Goal: Task Accomplishment & Management: Manage account settings

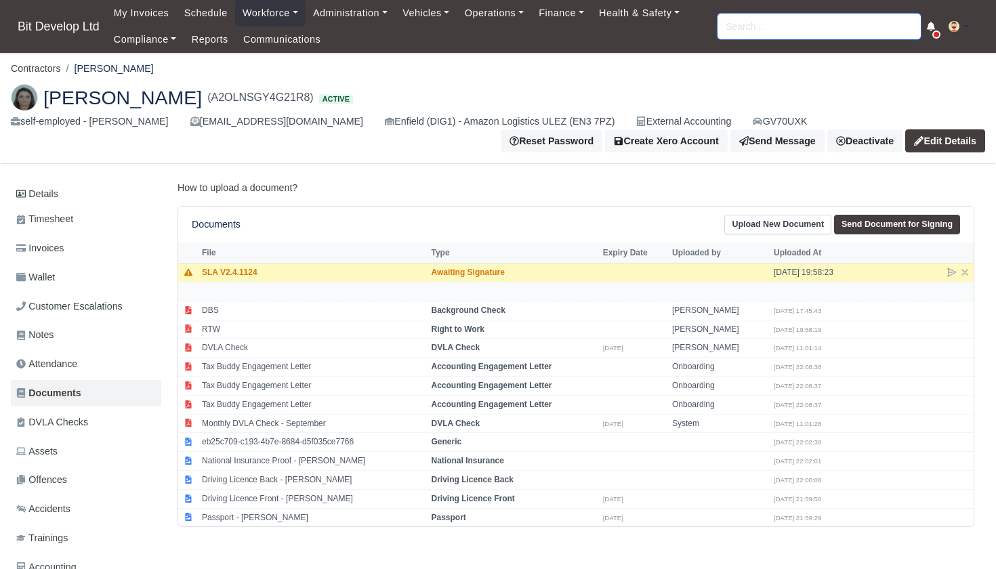
click at [748, 22] on input "search" at bounding box center [819, 27] width 203 height 26
type input "RAUL"
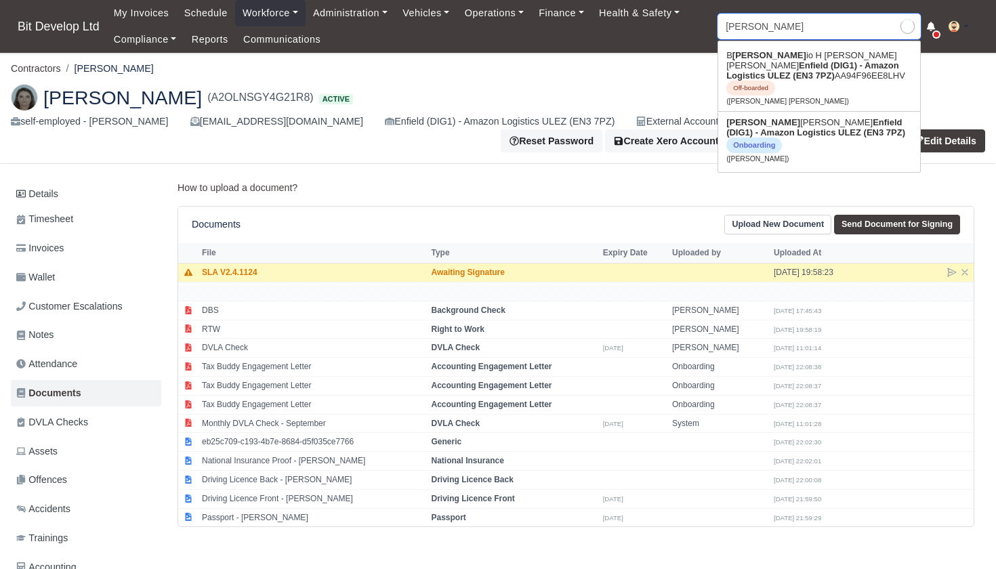
type input "RAUL Saraiva"
click at [755, 120] on link "Raul Saraiva Enfield (DIG1) - Amazon Logistics ULEZ (EN3 7PZ) Onboarding (Raul …" at bounding box center [819, 140] width 202 height 57
type input "[PERSON_NAME]"
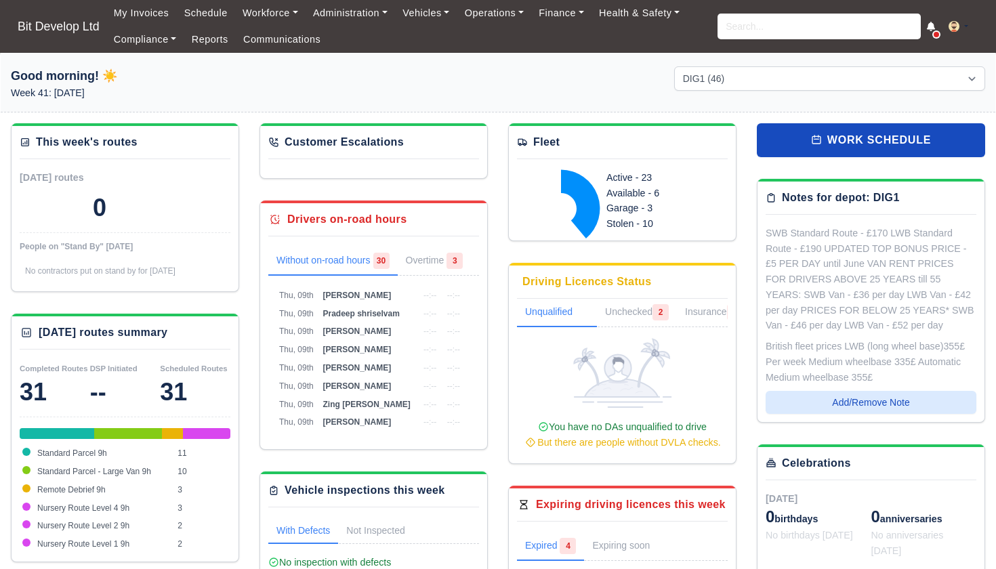
select select "2"
click at [767, 24] on input "search" at bounding box center [819, 27] width 203 height 26
type input "RAUL"
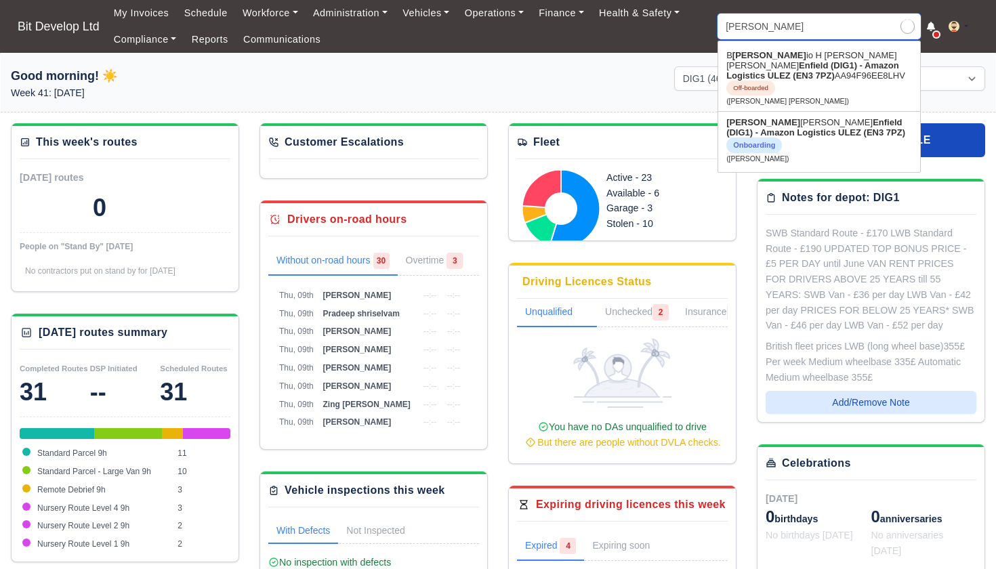
type input "RAUL Saraiva"
click at [763, 123] on strong "Enfield (DIG1) - Amazon Logistics ULEZ (EN3 7PZ)" at bounding box center [816, 127] width 179 height 20
type input "[PERSON_NAME]"
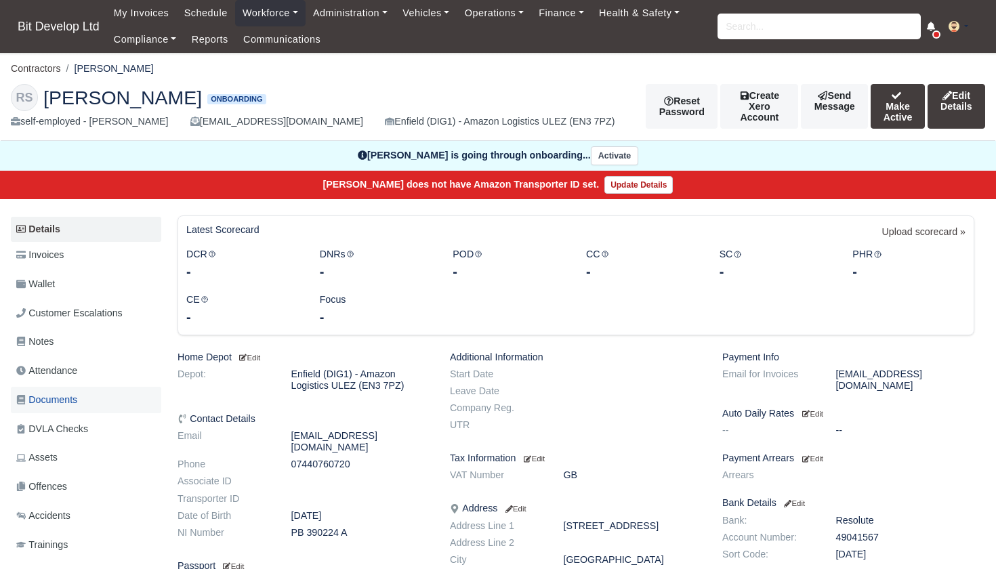
click at [63, 392] on span "Documents" at bounding box center [46, 400] width 61 height 16
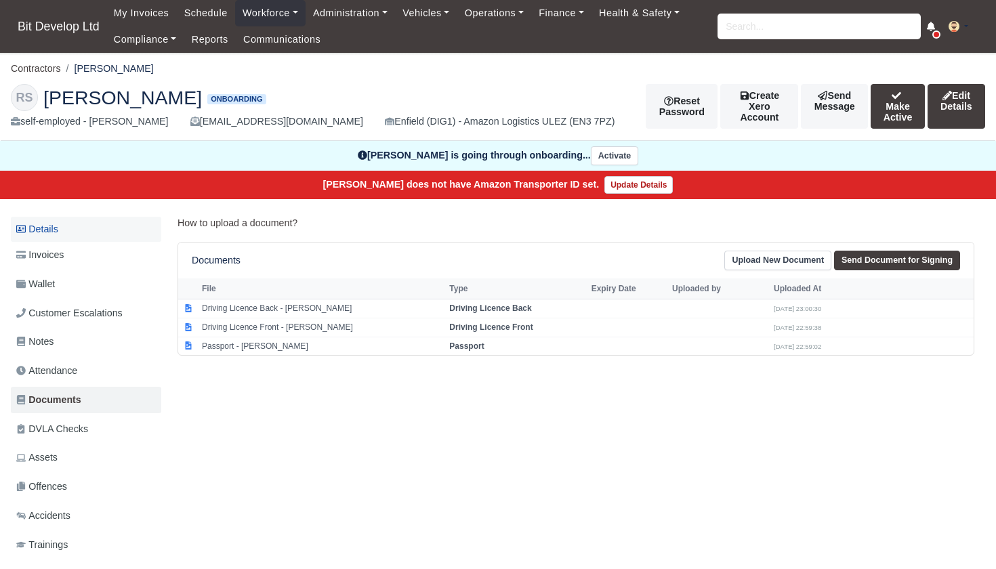
click at [56, 224] on link "Details" at bounding box center [86, 229] width 150 height 25
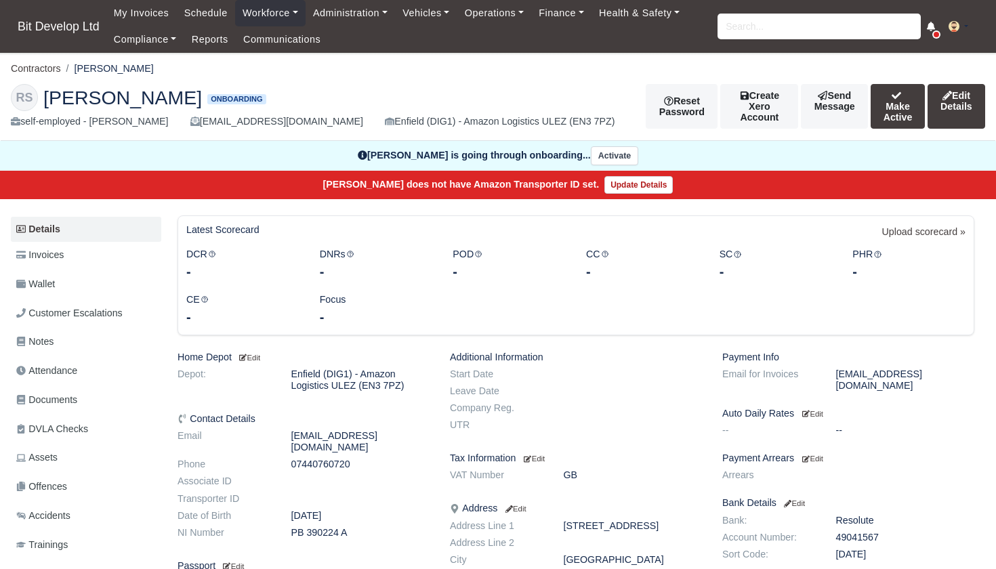
drag, startPoint x: 293, startPoint y: 520, endPoint x: 351, endPoint y: 520, distance: 58.3
click at [351, 527] on dd "PB 390224 A" at bounding box center [360, 533] width 159 height 12
copy dd "PB 390224 A"
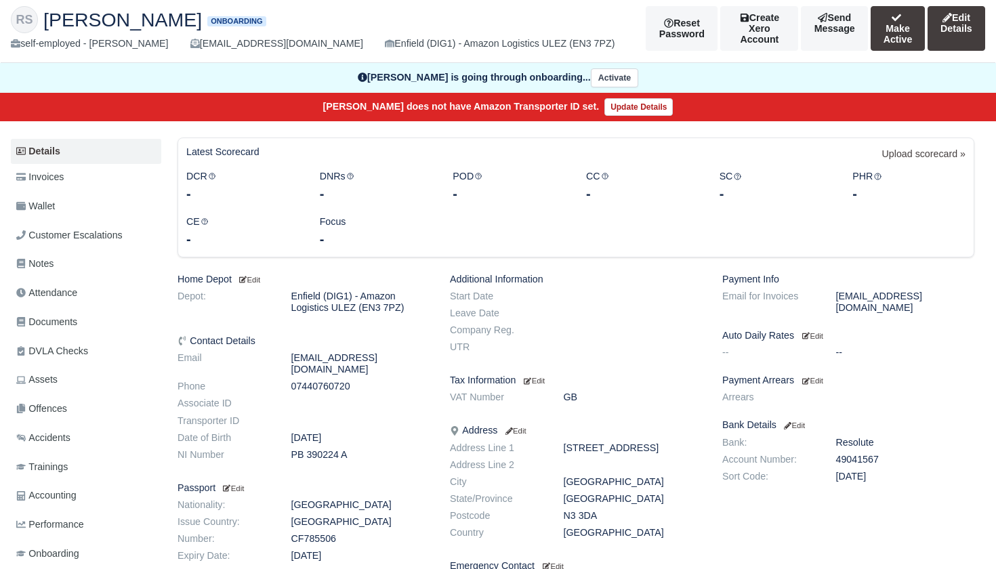
scroll to position [88, 0]
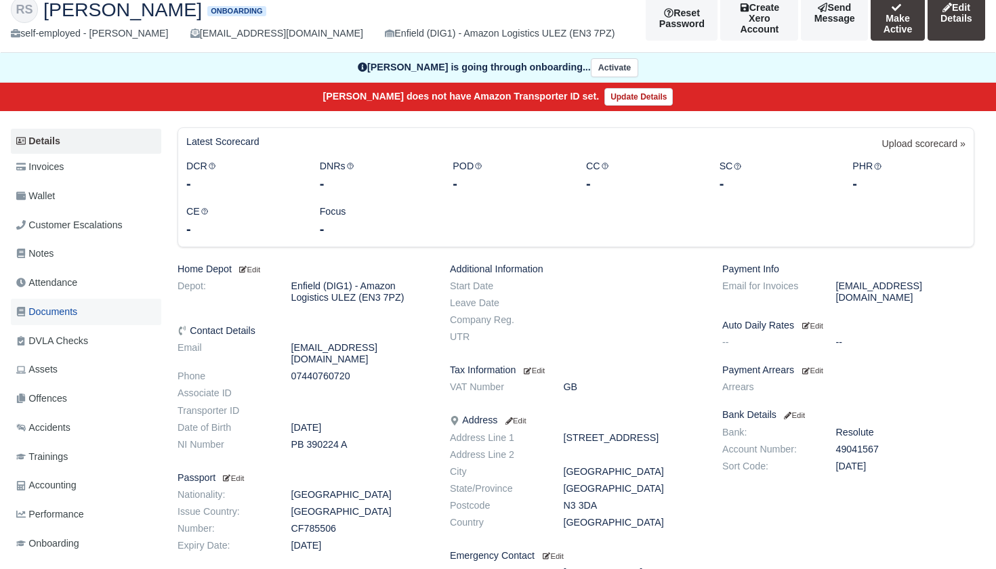
click at [70, 304] on span "Documents" at bounding box center [46, 312] width 61 height 16
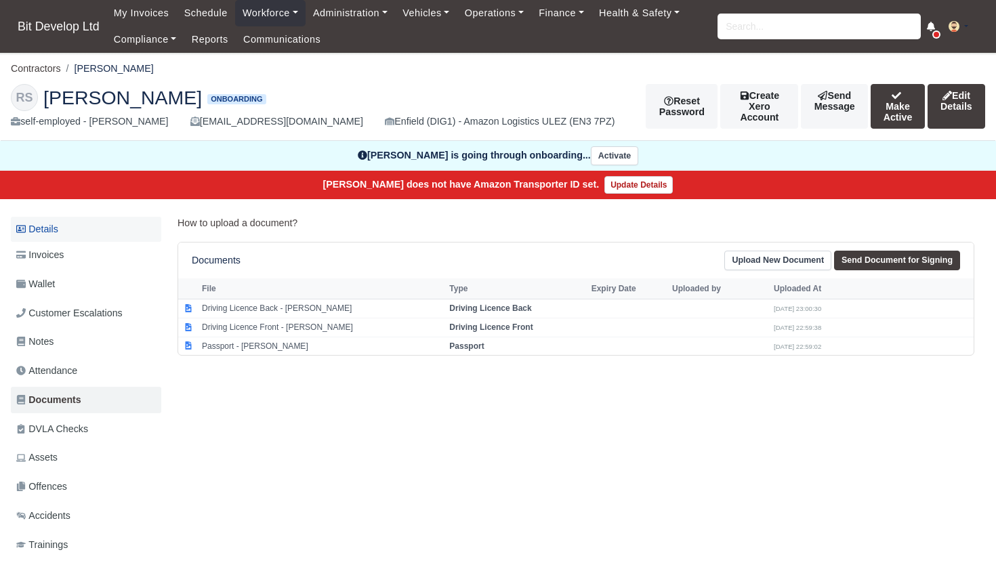
click at [53, 218] on link "Details" at bounding box center [86, 229] width 150 height 25
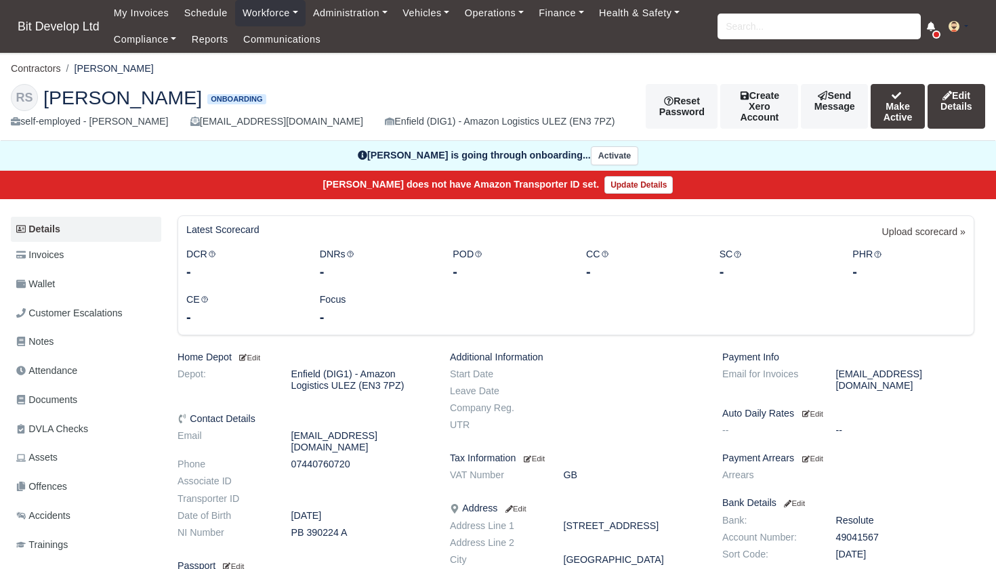
click at [969, 105] on link "Edit Details" at bounding box center [957, 106] width 58 height 45
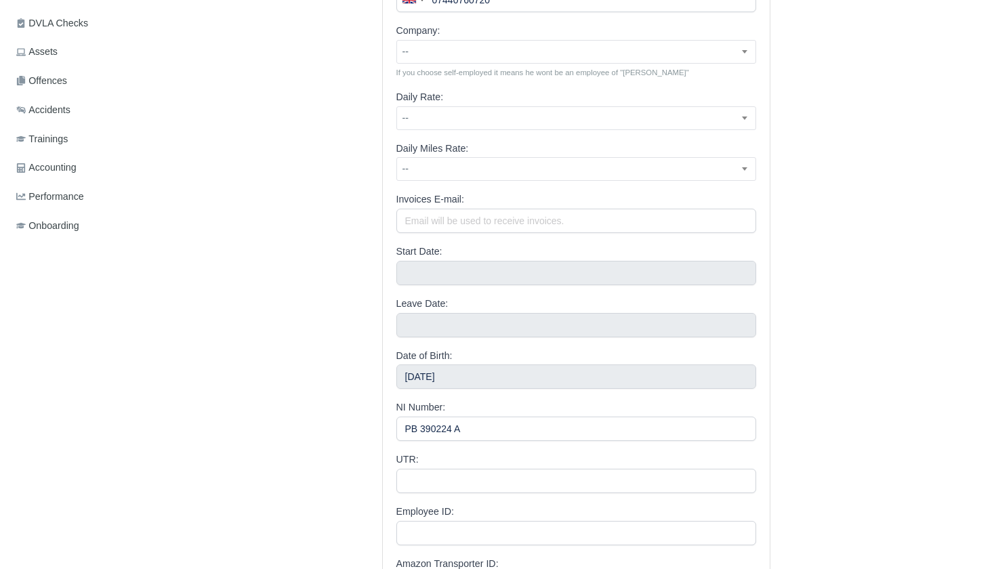
scroll to position [411, 0]
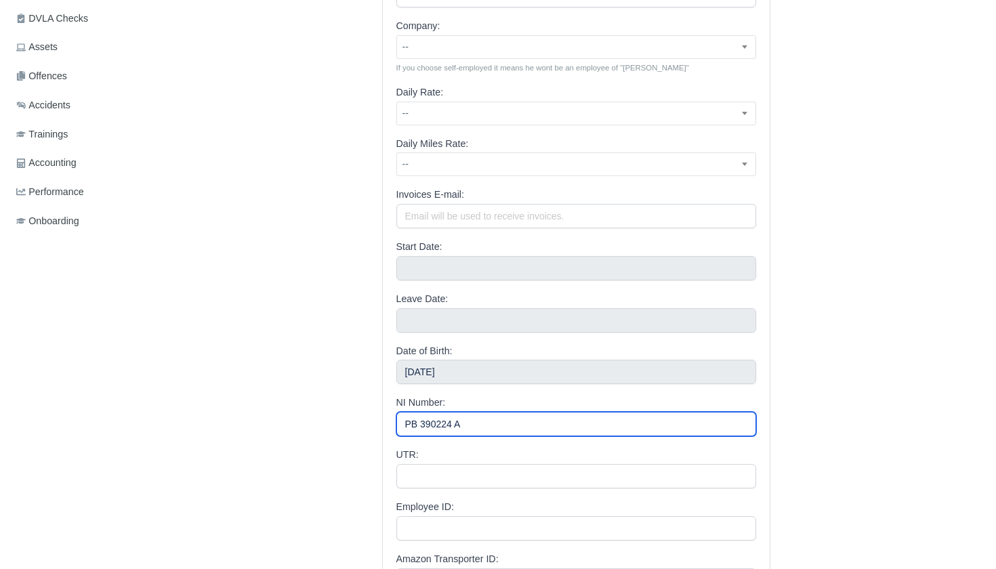
click at [459, 418] on input "PB 390224 A" at bounding box center [577, 424] width 360 height 24
click at [422, 420] on input "PB 390224A" at bounding box center [577, 424] width 360 height 24
type input "PB390224A"
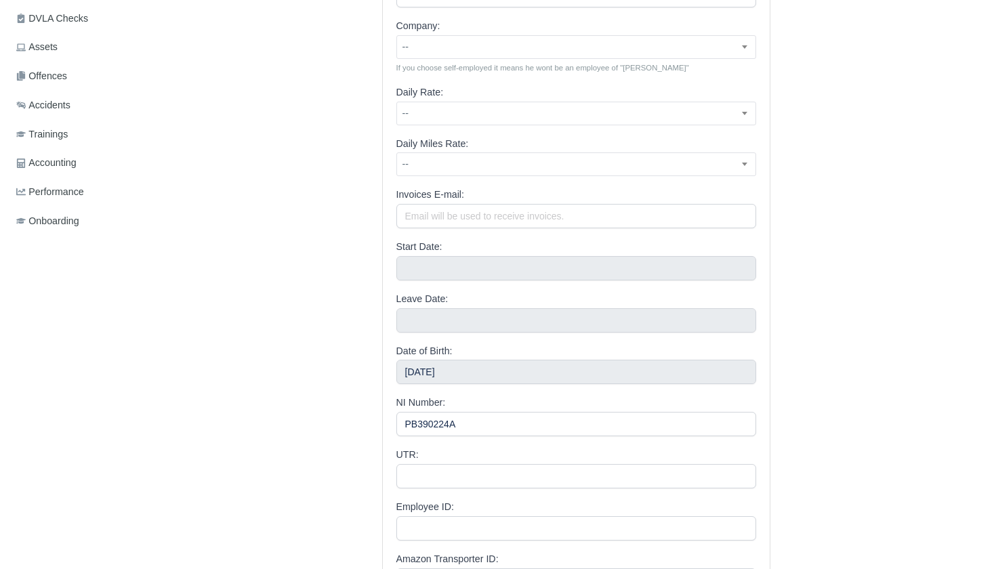
click at [504, 451] on div "UTR:" at bounding box center [577, 467] width 360 height 41
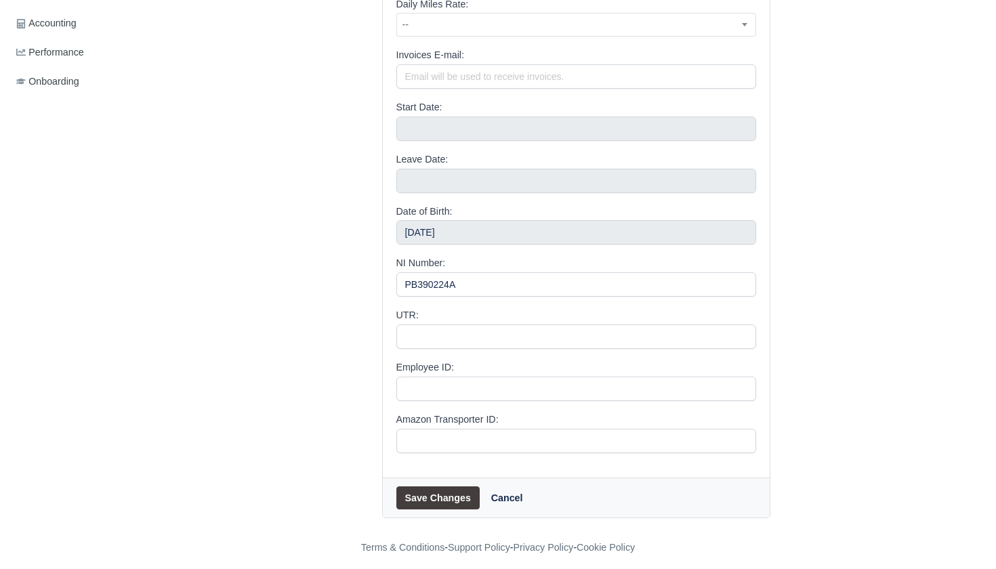
scroll to position [549, 0]
click at [449, 488] on button "Save Changes" at bounding box center [438, 499] width 83 height 23
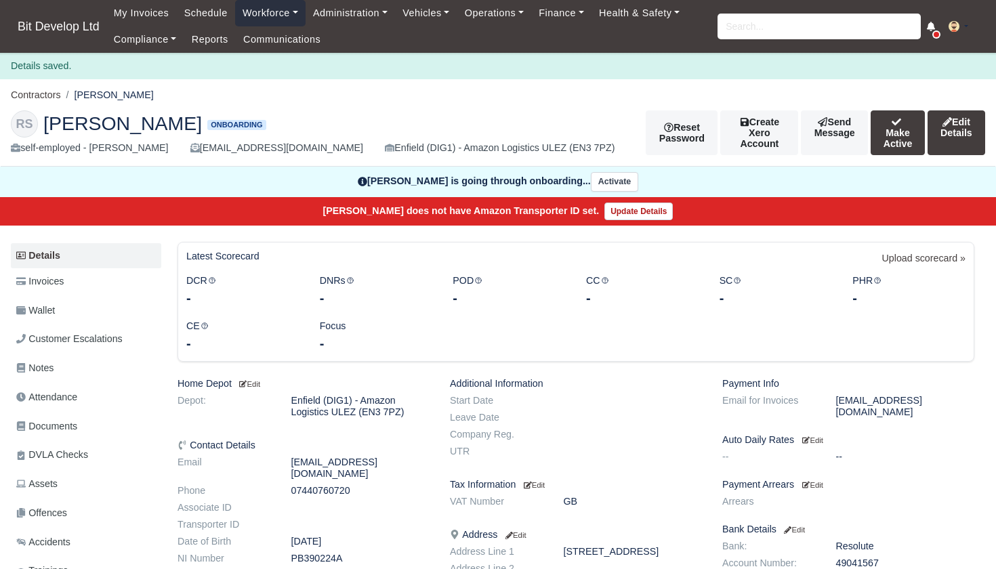
click at [294, 12] on link "Workforce" at bounding box center [270, 13] width 70 height 26
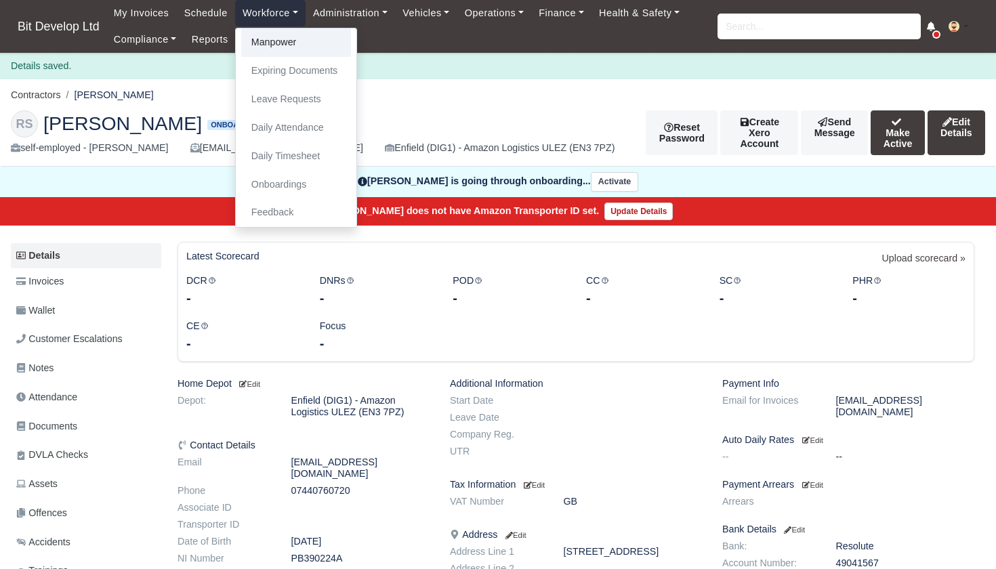
click at [291, 39] on link "Manpower" at bounding box center [296, 42] width 110 height 28
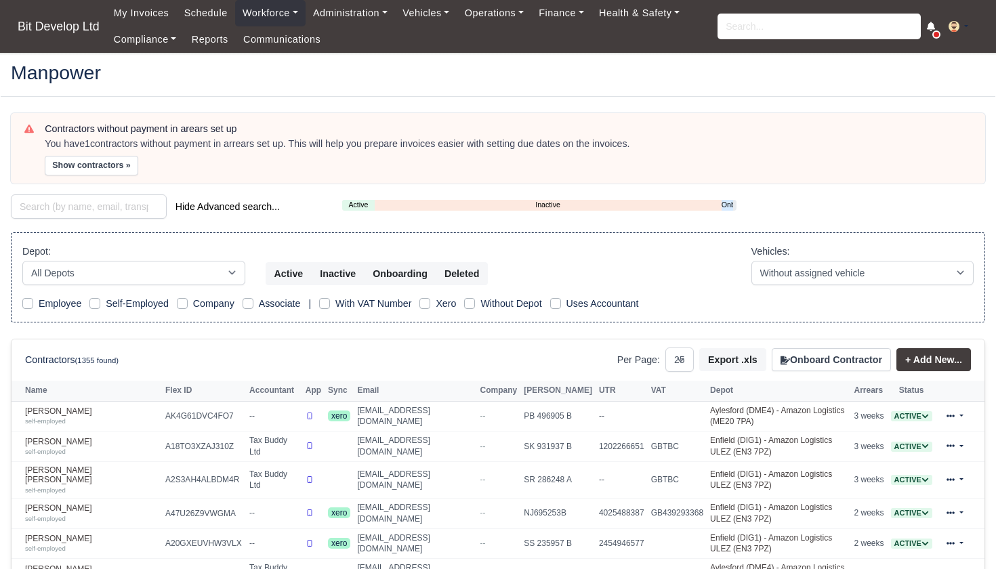
select select "25"
click at [731, 202] on link "Onboarding" at bounding box center [728, 205] width 12 height 12
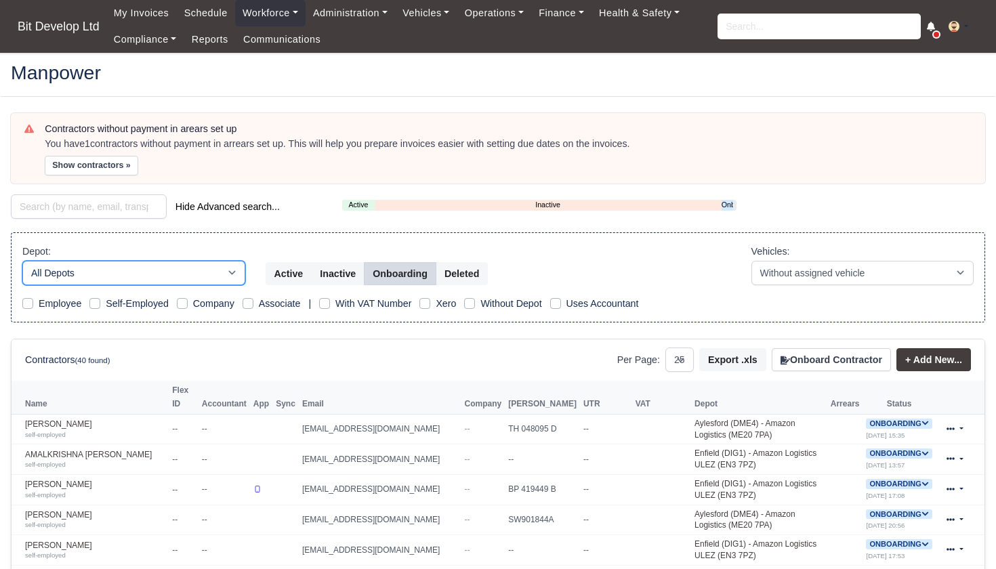
select select "2"
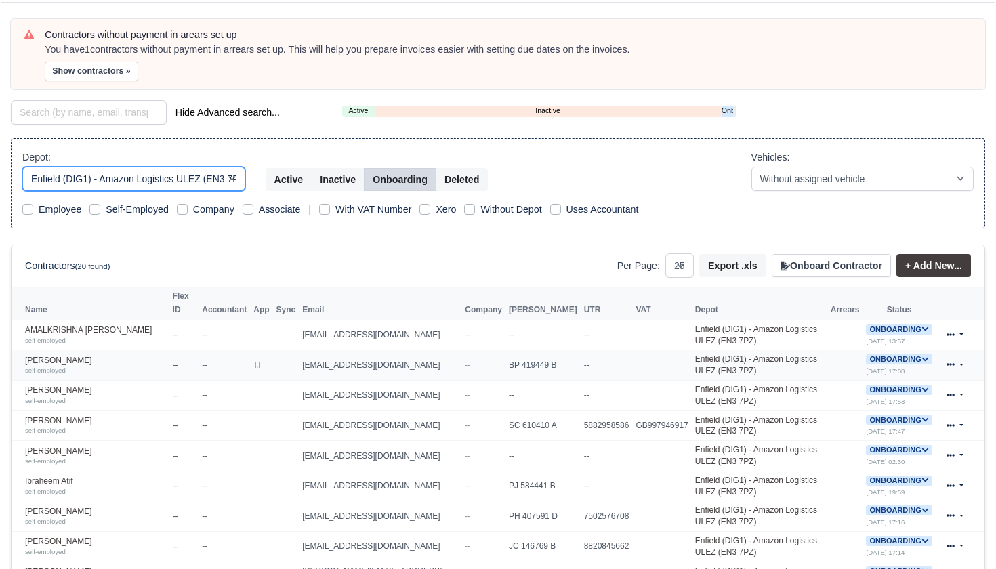
scroll to position [126, 0]
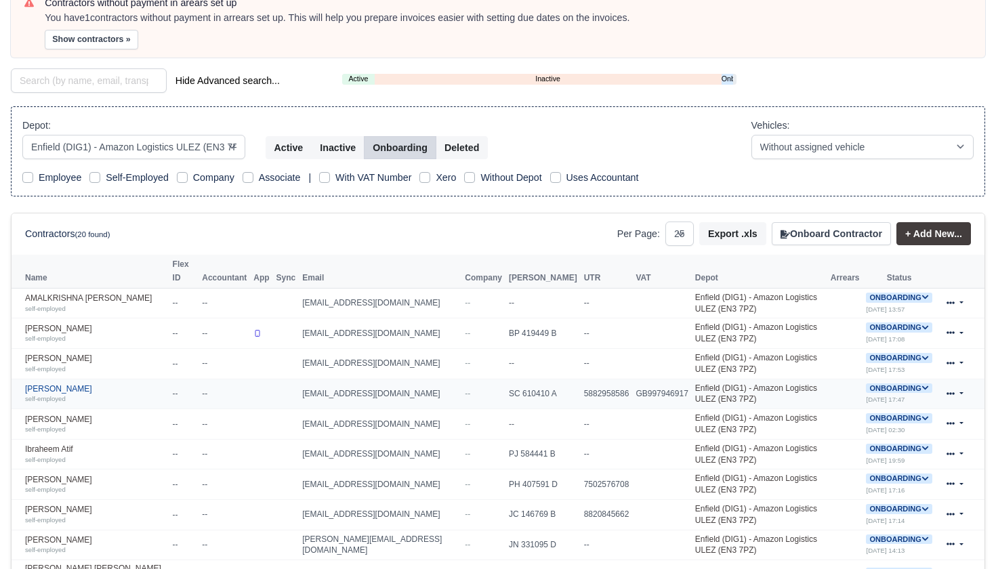
click at [91, 392] on link "Devarasu vaitheeshwaran self-employed" at bounding box center [95, 394] width 141 height 20
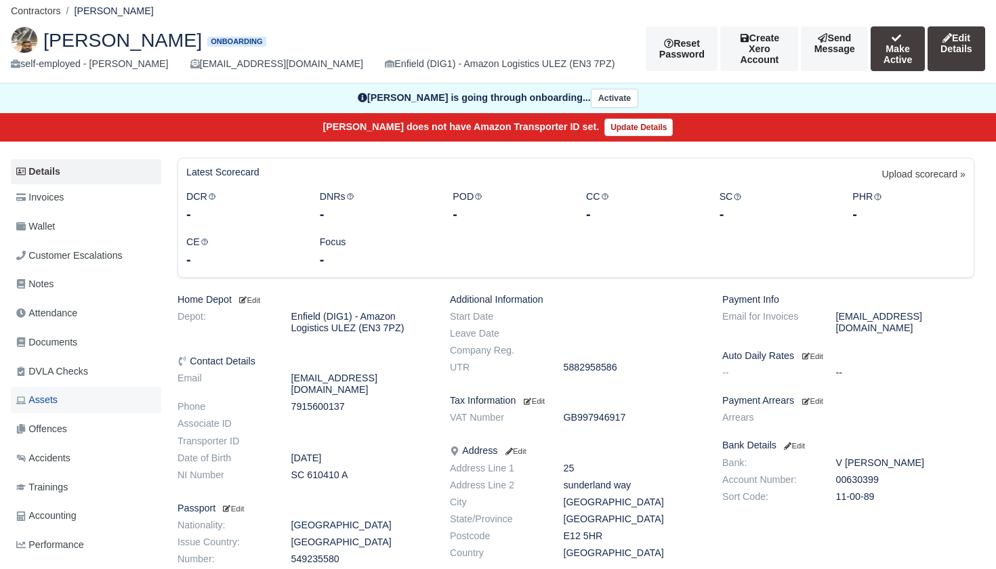
scroll to position [39, 0]
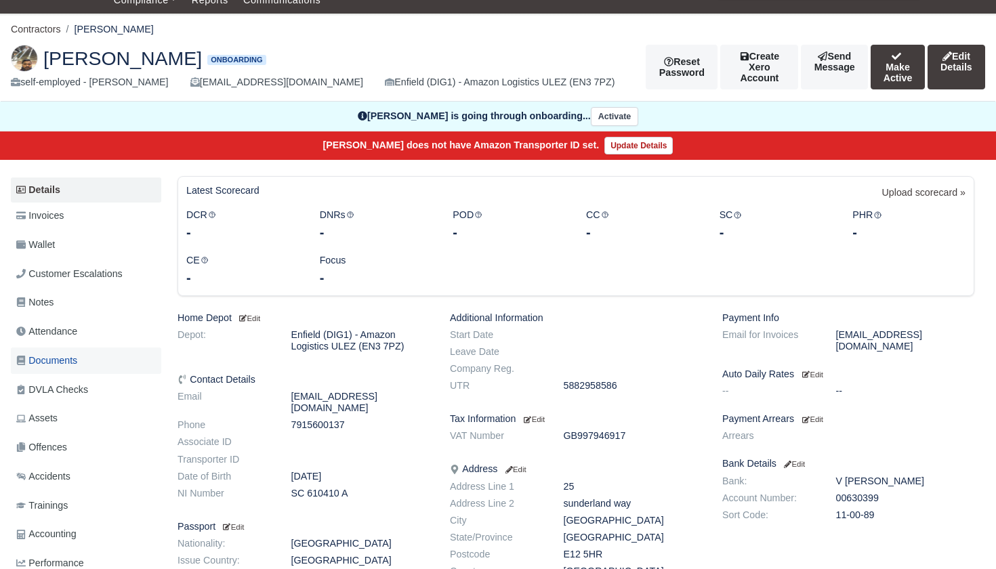
click at [49, 356] on span "Documents" at bounding box center [46, 361] width 61 height 16
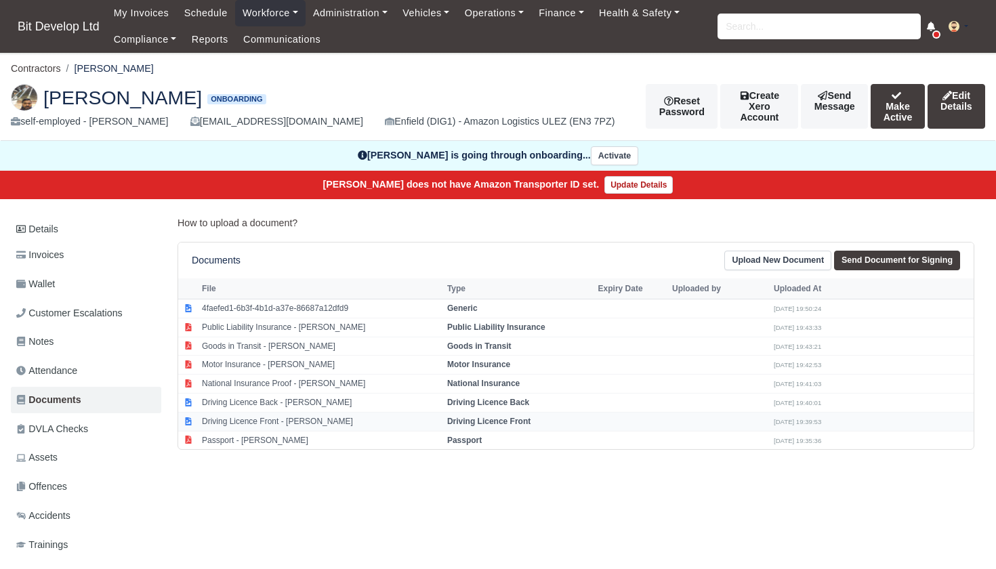
click at [284, 415] on td "Driving Licence Front - Devarasu vaitheeshwaran" at bounding box center [321, 421] width 245 height 19
select select "driving-licence-front"
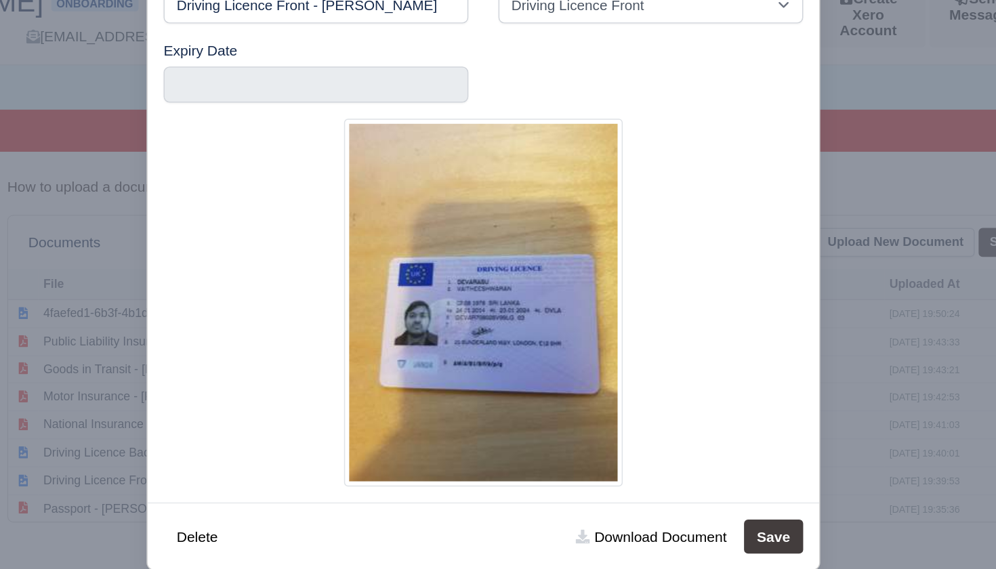
scroll to position [0, 1]
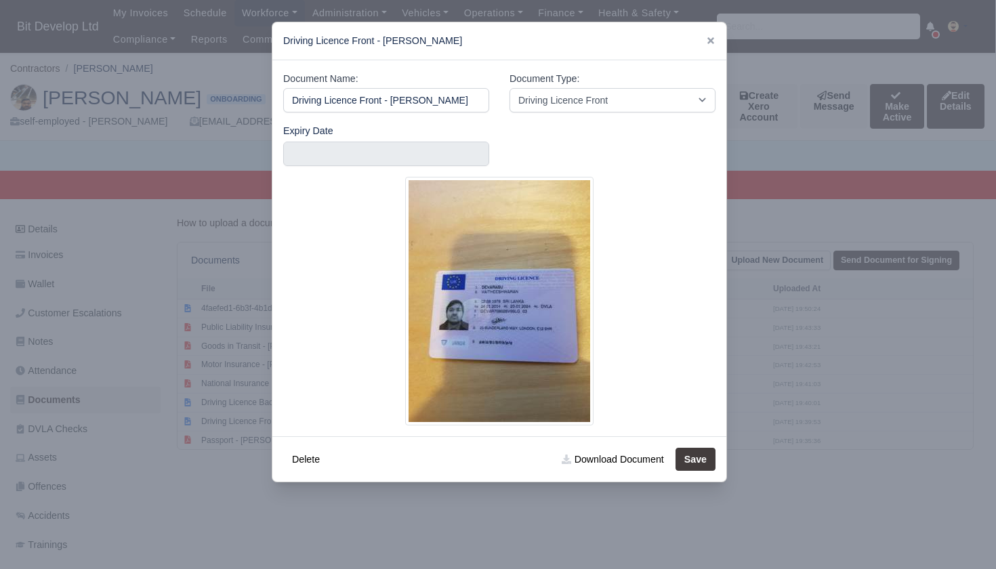
click at [201, 428] on div at bounding box center [498, 284] width 996 height 569
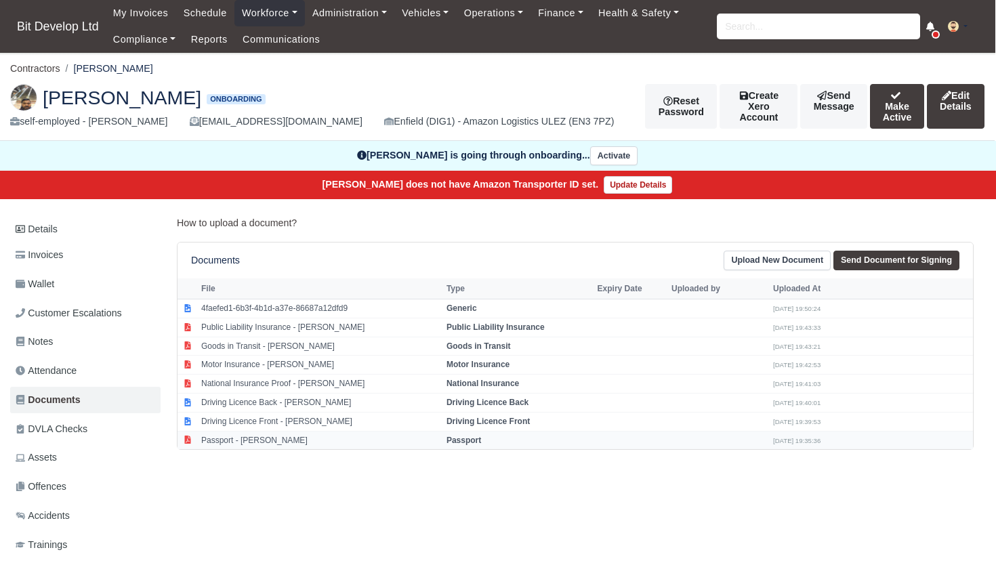
click at [252, 434] on td "Passport - Devarasu vaitheeshwaran" at bounding box center [320, 440] width 245 height 18
select select "passport"
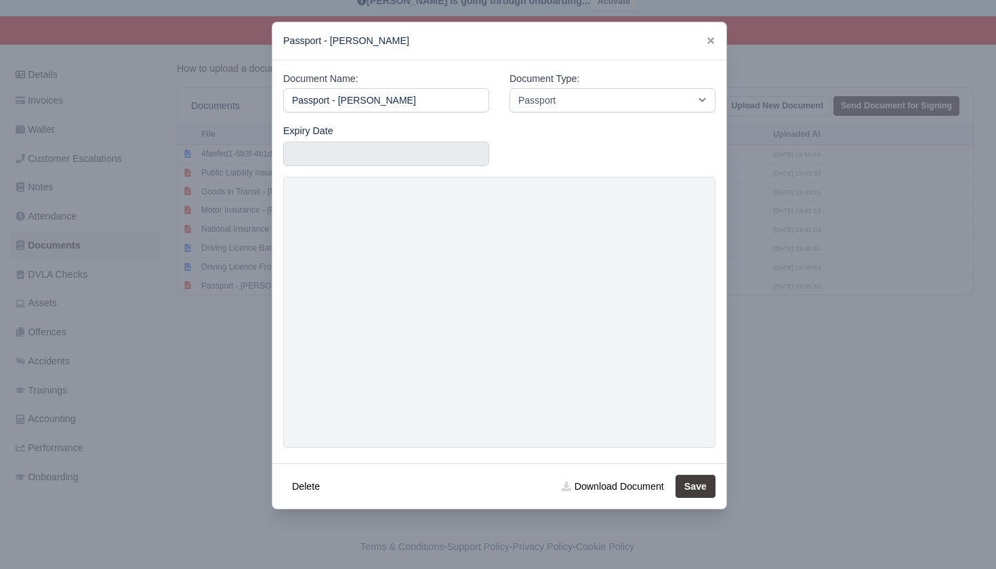
scroll to position [154, 1]
click at [222, 405] on div at bounding box center [498, 284] width 996 height 569
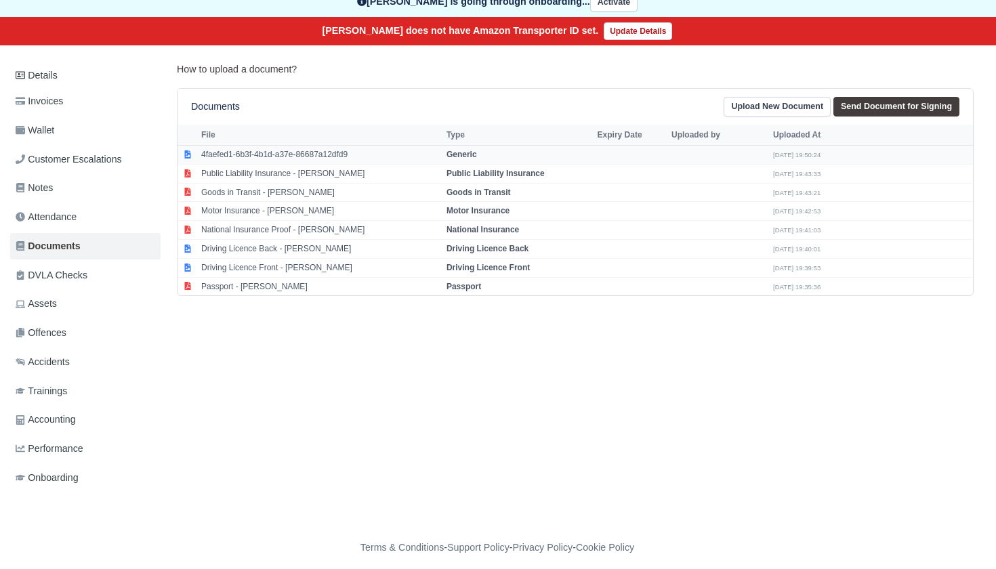
click at [247, 157] on td "4faefed1-6b3f-4b1d-a37e-86687a12dfd9" at bounding box center [320, 154] width 245 height 19
select select "generic"
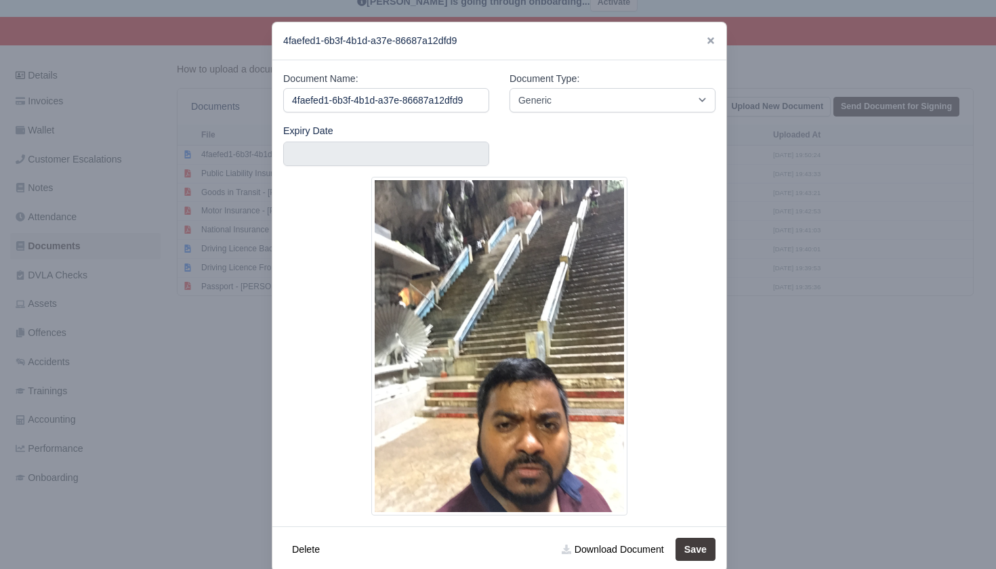
click at [207, 329] on div at bounding box center [498, 284] width 996 height 569
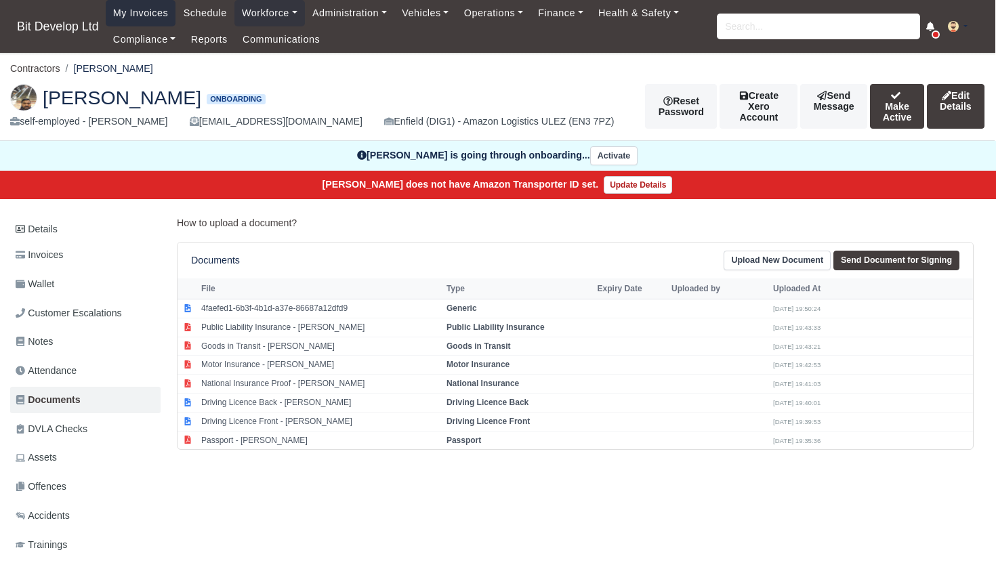
scroll to position [0, 1]
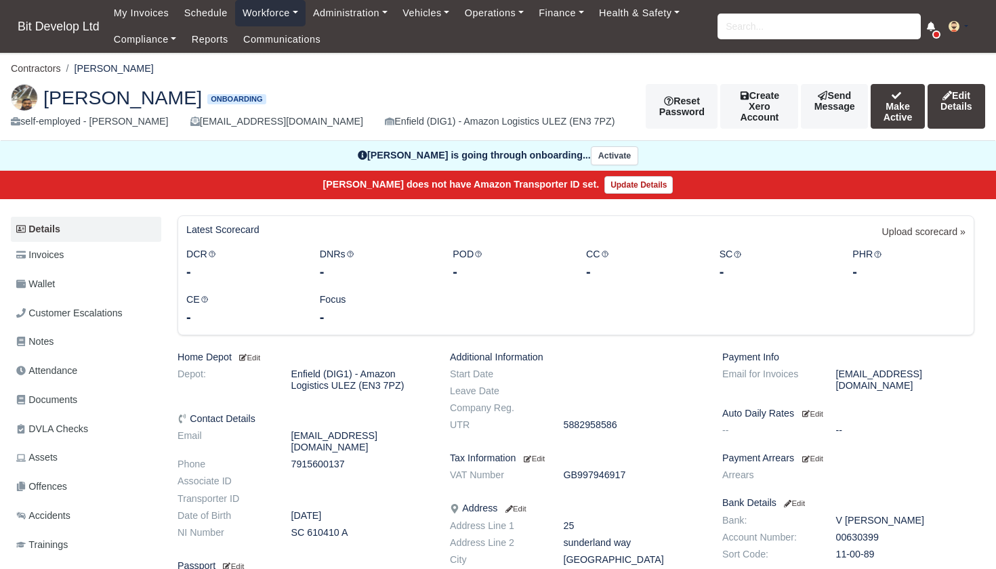
click at [263, 16] on link "Workforce" at bounding box center [270, 13] width 70 height 26
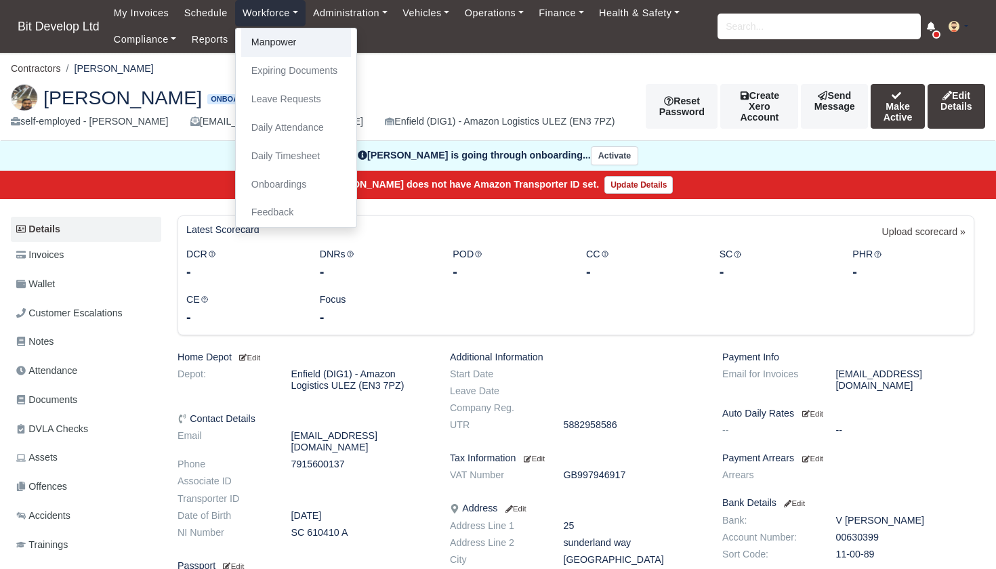
click at [268, 52] on link "Manpower" at bounding box center [296, 42] width 110 height 28
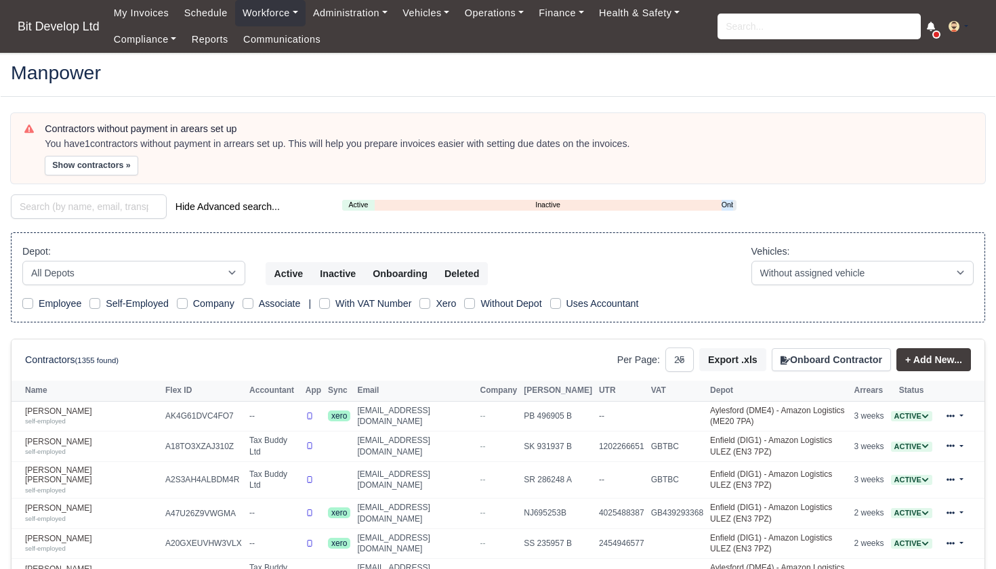
select select "25"
click at [731, 205] on link "Onboarding" at bounding box center [728, 205] width 12 height 12
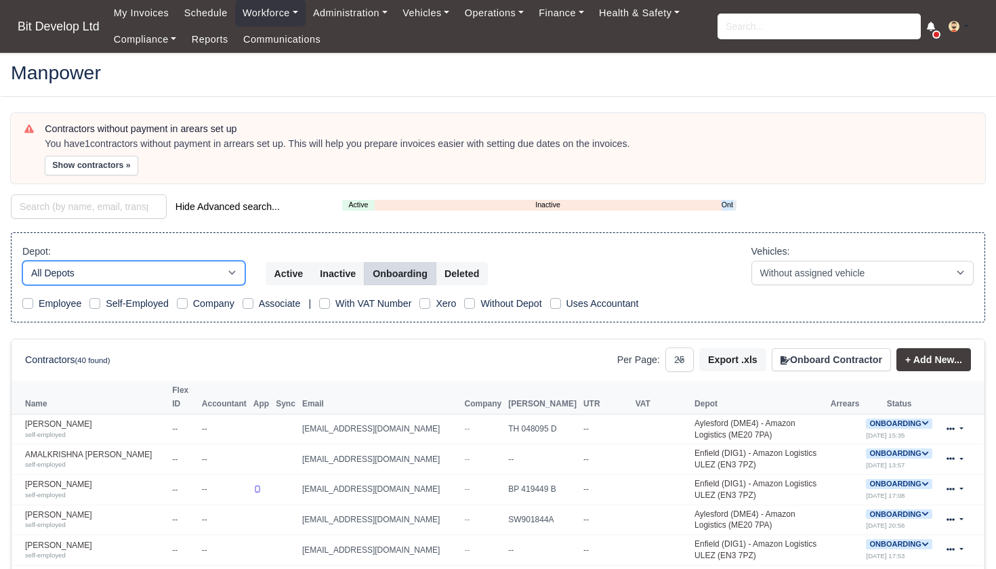
select select "2"
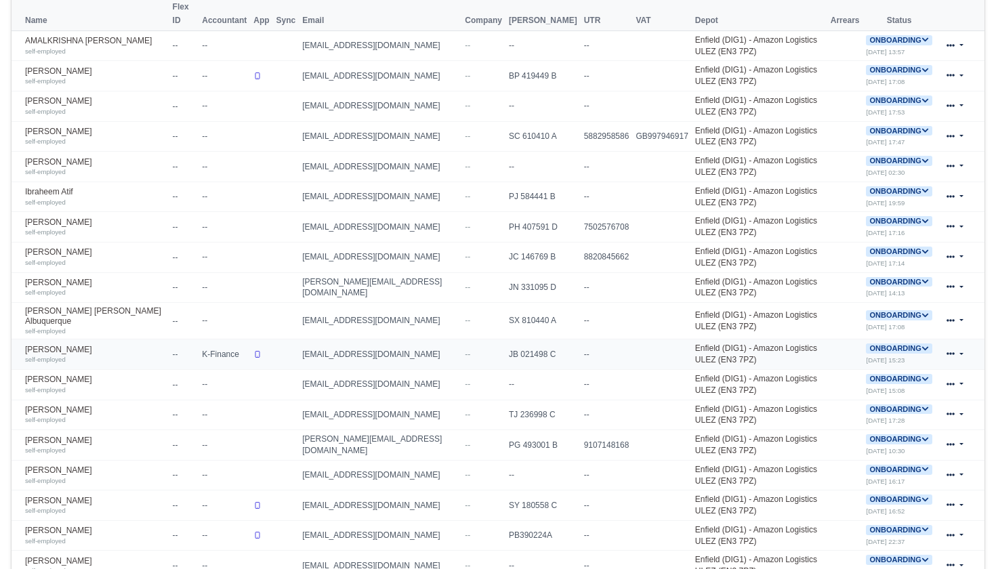
scroll to position [388, 0]
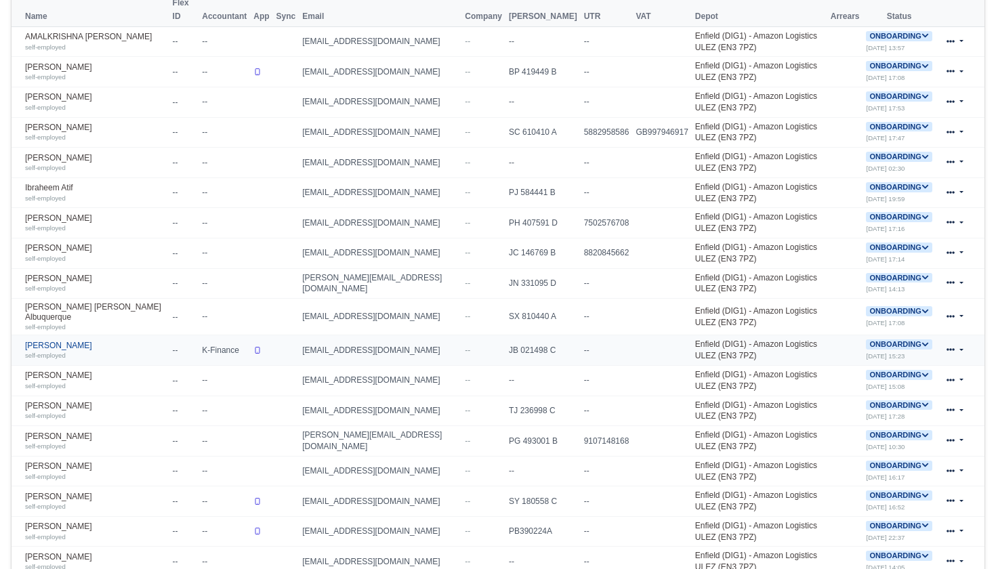
click at [48, 341] on link "Mark Whyte self-employed" at bounding box center [95, 351] width 141 height 20
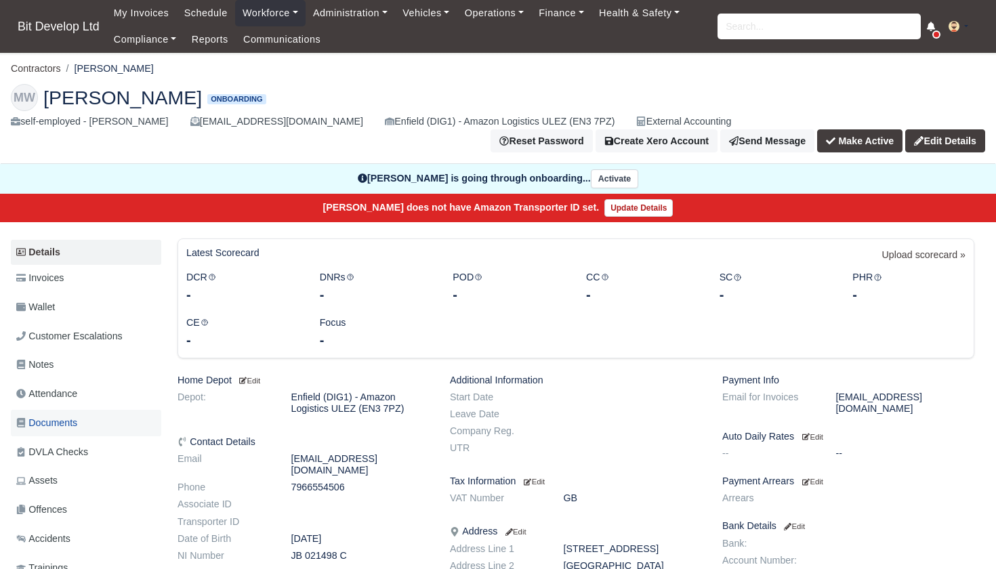
click at [64, 416] on span "Documents" at bounding box center [46, 424] width 61 height 16
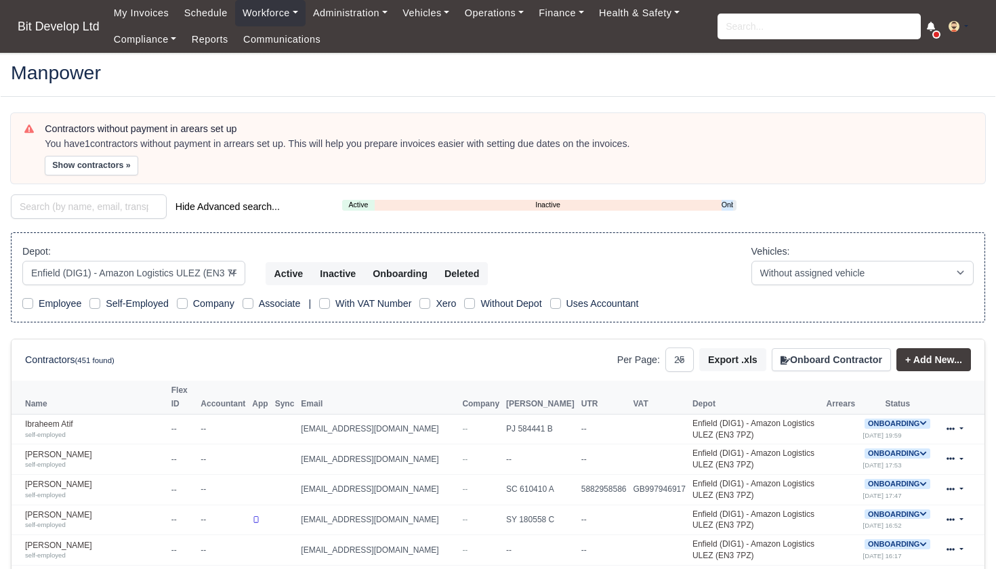
select select "2"
select select "25"
click at [729, 202] on link "Onboarding" at bounding box center [728, 205] width 12 height 12
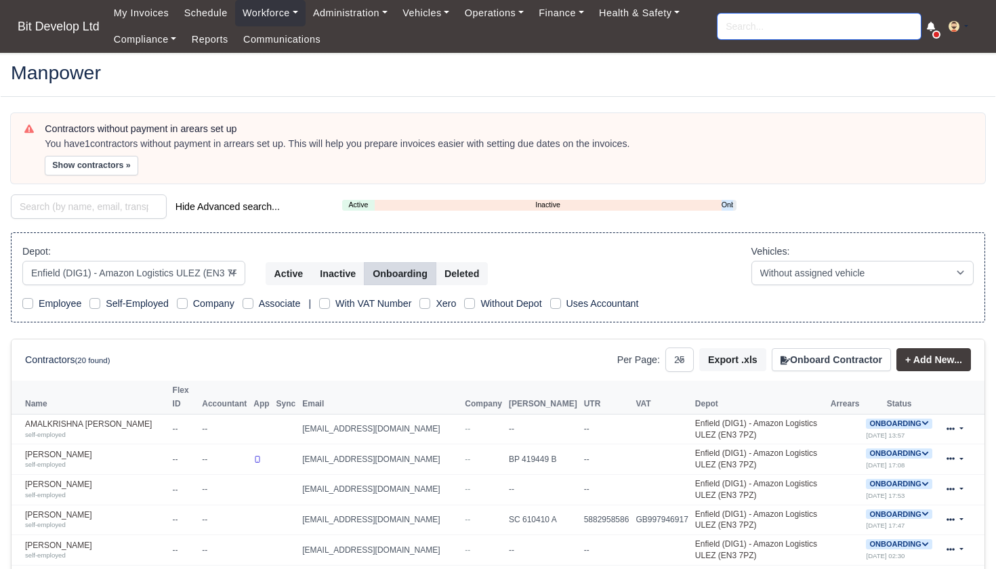
click at [753, 22] on input "search" at bounding box center [819, 27] width 203 height 26
click at [154, 42] on link "Compliance" at bounding box center [145, 39] width 78 height 26
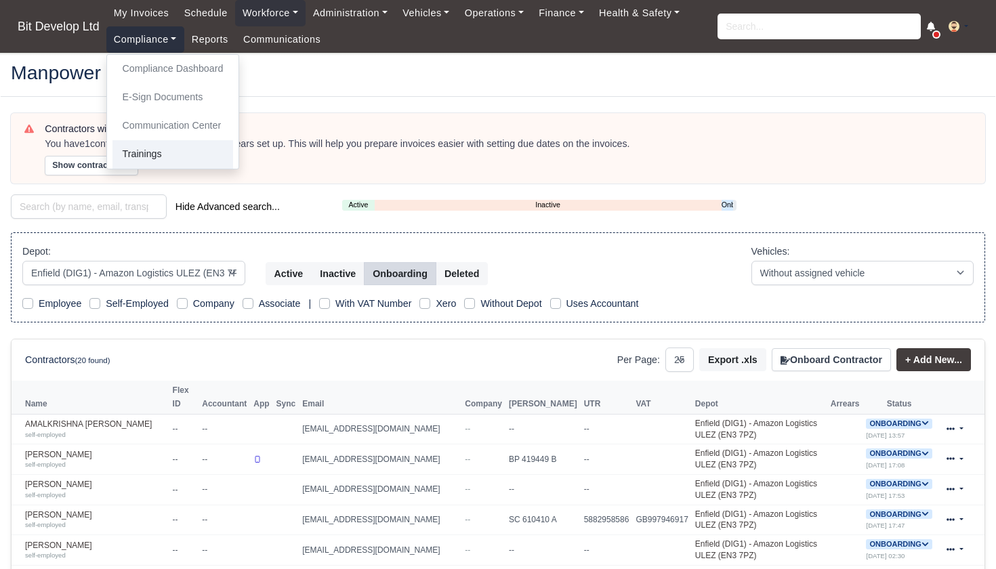
click at [152, 149] on link "Trainings" at bounding box center [173, 154] width 121 height 28
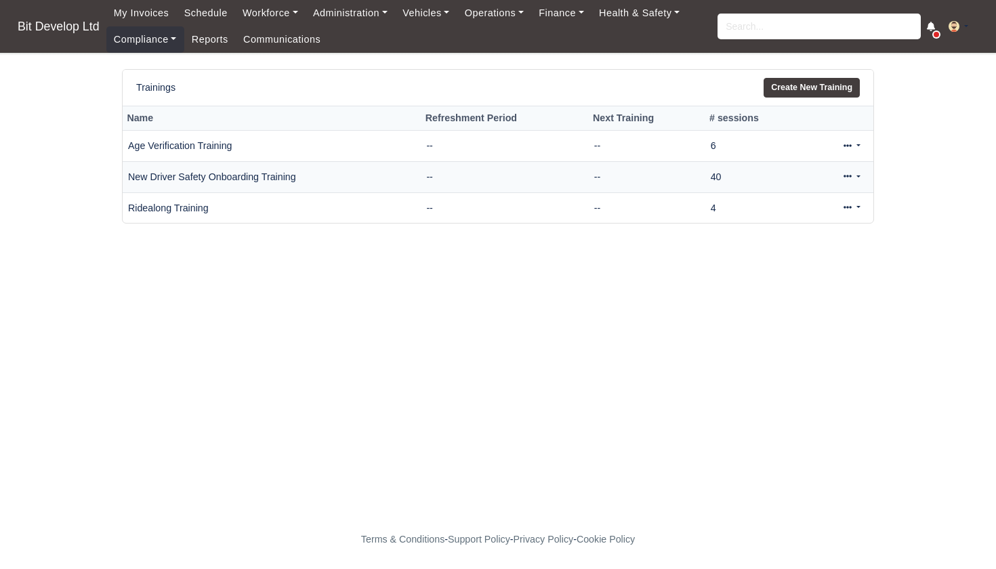
click at [843, 174] on link at bounding box center [852, 177] width 32 height 20
click at [782, 215] on link "View" at bounding box center [807, 219] width 121 height 21
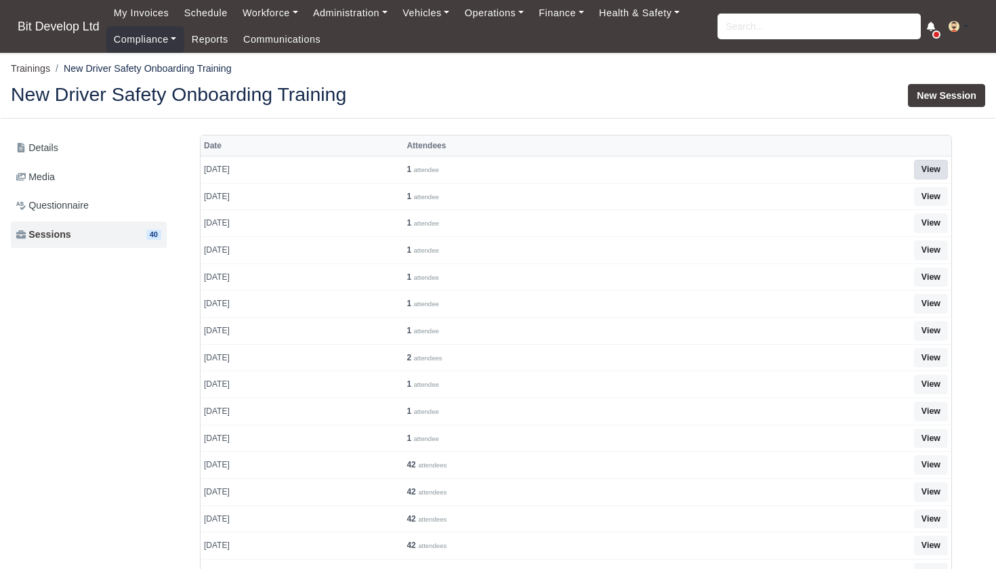
click at [935, 164] on link "View" at bounding box center [931, 170] width 34 height 20
